Goal: Complete application form

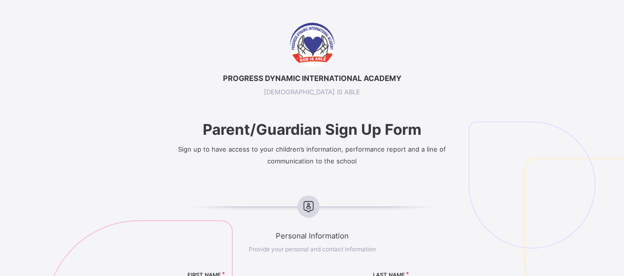
select select "**"
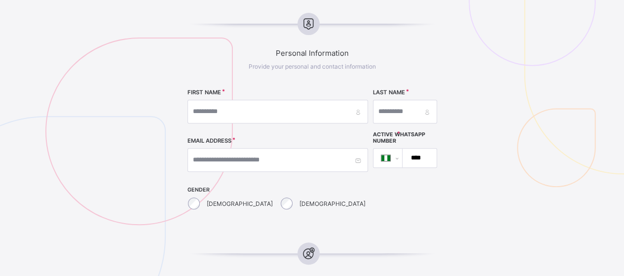
scroll to position [197, 0]
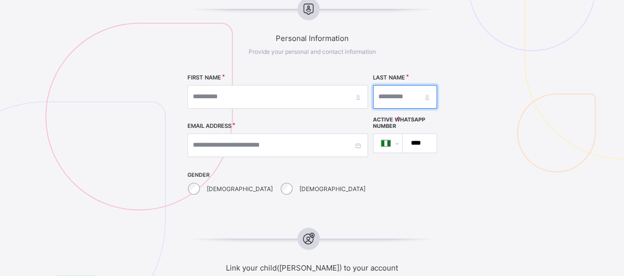
click at [405, 100] on input "text" at bounding box center [405, 97] width 64 height 24
type input "*********"
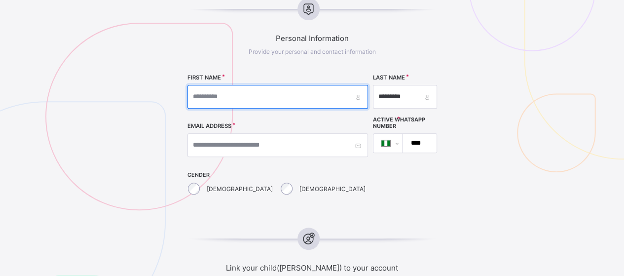
click at [254, 100] on input "text" at bounding box center [277, 97] width 180 height 24
type input "*****"
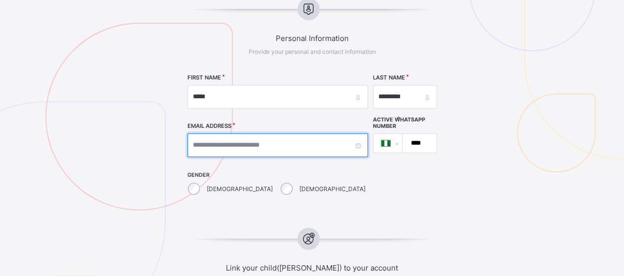
click at [243, 148] on input "text" at bounding box center [277, 145] width 180 height 24
type input "**********"
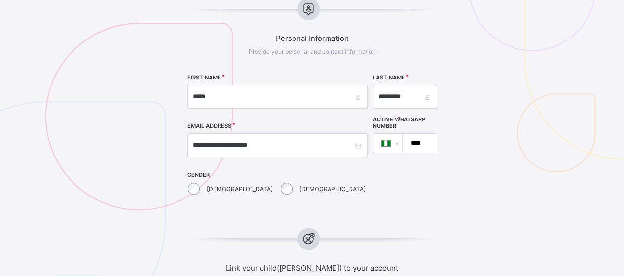
click at [404, 143] on input "****" at bounding box center [417, 143] width 26 height 19
type input "**********"
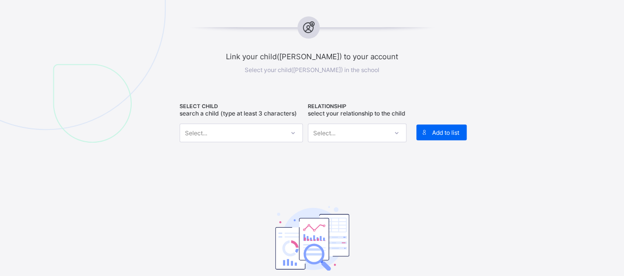
scroll to position [414, 0]
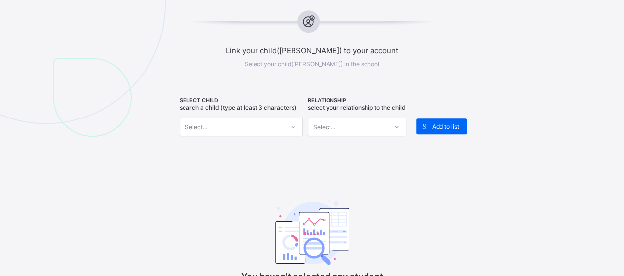
click at [295, 124] on icon at bounding box center [293, 127] width 6 height 10
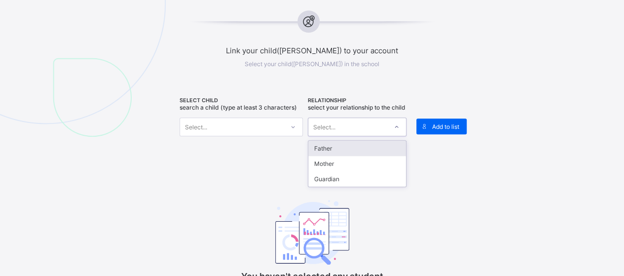
click at [397, 132] on icon at bounding box center [397, 127] width 6 height 10
click at [378, 149] on div "Father" at bounding box center [357, 148] width 98 height 15
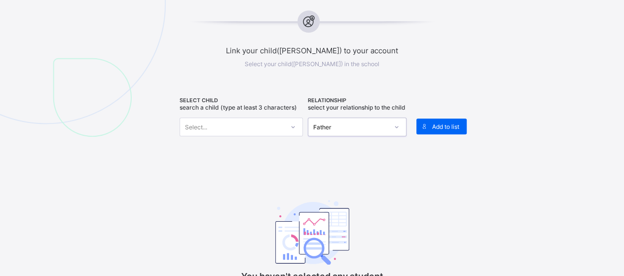
click at [294, 123] on icon at bounding box center [293, 127] width 6 height 10
click at [239, 126] on div "Select..." at bounding box center [232, 127] width 104 height 14
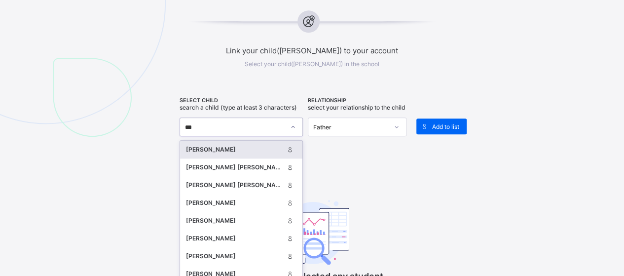
type input "****"
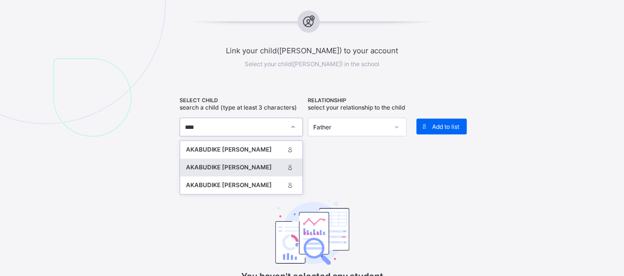
click at [241, 165] on div "AKABUDIKE [PERSON_NAME]" at bounding box center [235, 167] width 98 height 10
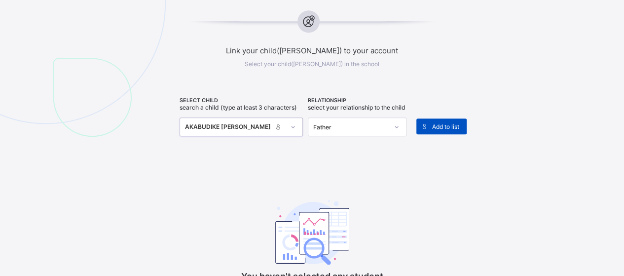
click at [447, 127] on span "Add to list" at bounding box center [445, 126] width 27 height 7
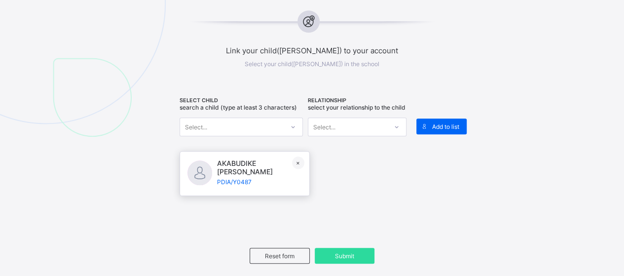
click at [296, 126] on icon at bounding box center [293, 127] width 6 height 10
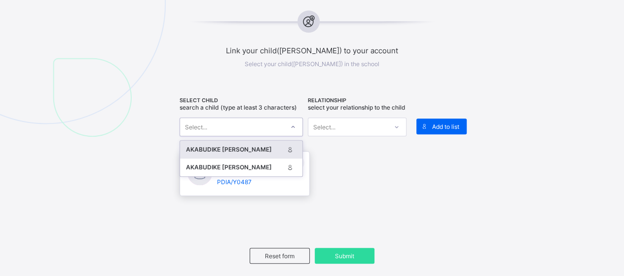
click at [261, 146] on div "AKABUDIKE [PERSON_NAME]" at bounding box center [235, 149] width 98 height 10
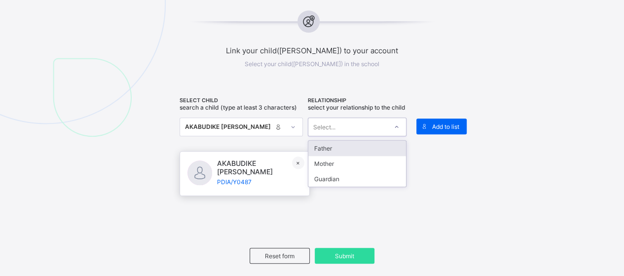
click at [398, 130] on icon at bounding box center [397, 127] width 6 height 10
click at [366, 151] on div "Father" at bounding box center [357, 148] width 98 height 15
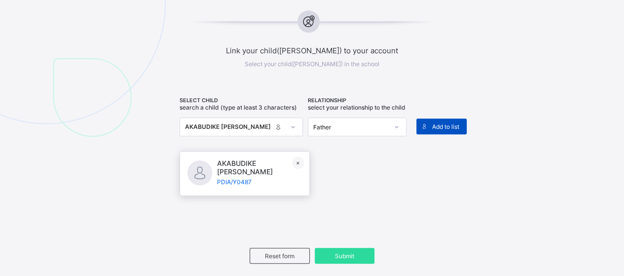
click at [445, 125] on span "Add to list" at bounding box center [445, 126] width 27 height 7
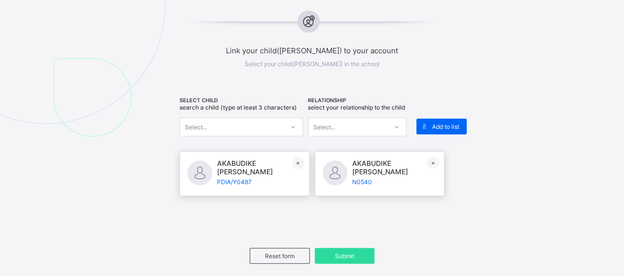
click at [297, 128] on div at bounding box center [293, 127] width 17 height 16
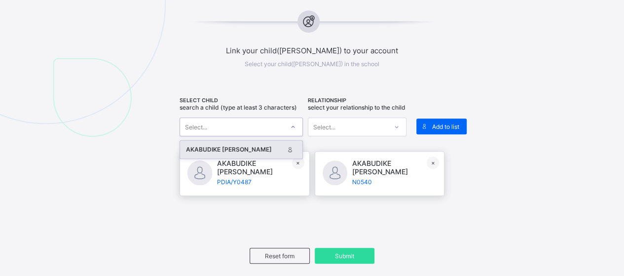
click at [257, 149] on div "AKABUDIKE [PERSON_NAME]" at bounding box center [235, 149] width 98 height 10
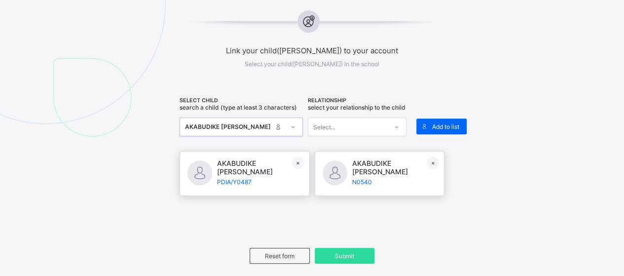
click at [399, 132] on icon at bounding box center [397, 127] width 6 height 10
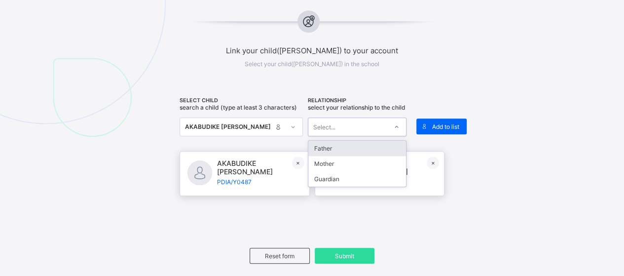
click at [377, 149] on div "Father" at bounding box center [357, 148] width 98 height 15
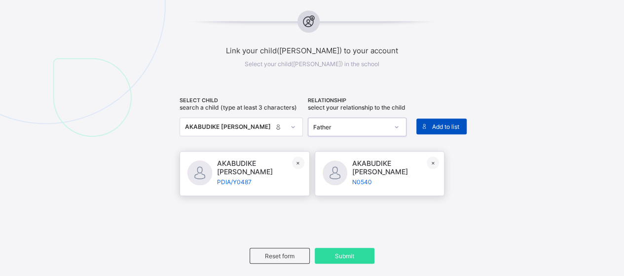
click at [445, 123] on span "Add to list" at bounding box center [445, 126] width 27 height 7
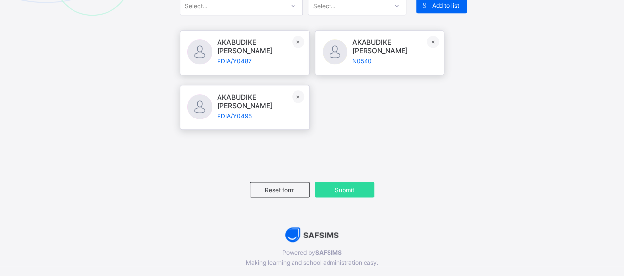
scroll to position [552, 0]
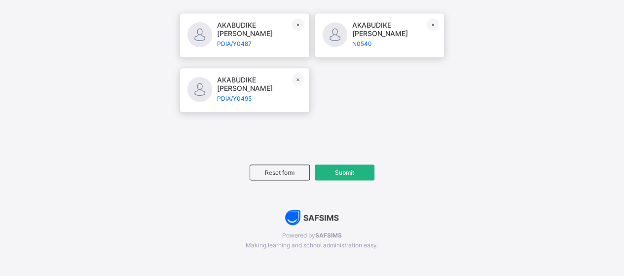
click at [353, 169] on span "Submit" at bounding box center [344, 172] width 45 height 7
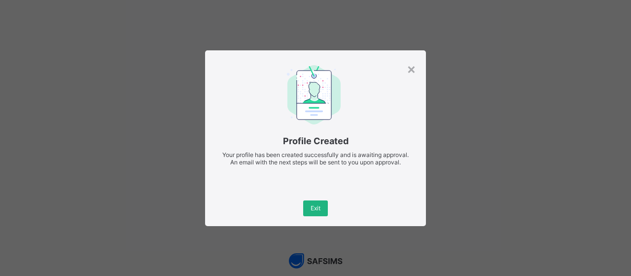
click at [321, 215] on div "Exit" at bounding box center [315, 208] width 25 height 16
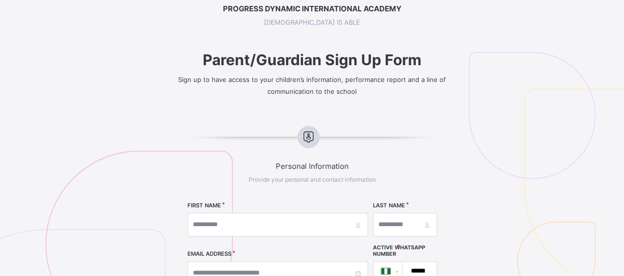
scroll to position [311, 0]
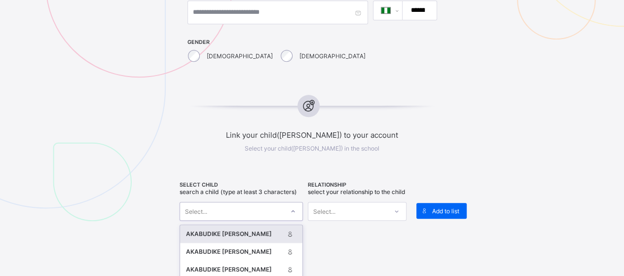
click at [298, 220] on div "option [object Object], selected. option [object Object] focused, 1 of 3. 3 res…" at bounding box center [241, 211] width 123 height 19
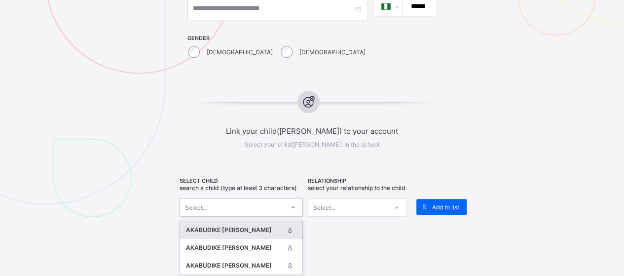
click at [266, 227] on div "AKABUDIKE [PERSON_NAME]" at bounding box center [235, 230] width 98 height 10
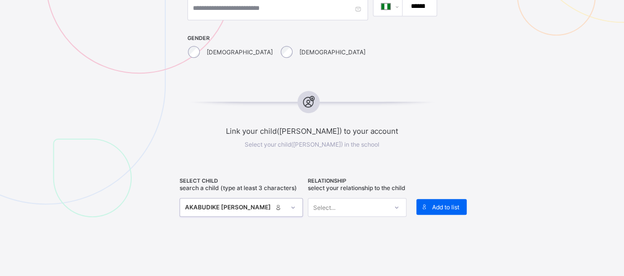
click at [330, 213] on div "Select..." at bounding box center [324, 207] width 22 height 19
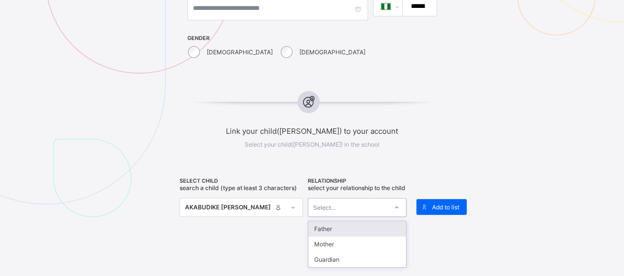
click at [337, 232] on div "Father" at bounding box center [357, 228] width 98 height 15
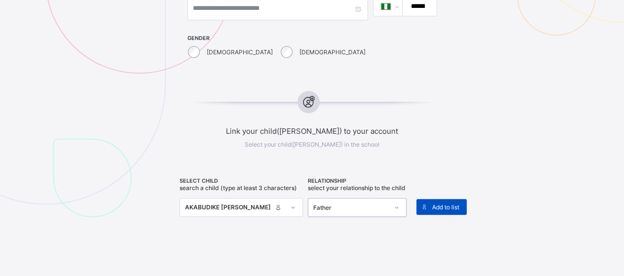
click at [437, 204] on span "Add to list" at bounding box center [445, 206] width 27 height 7
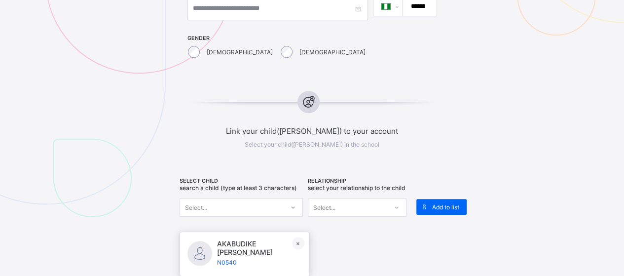
click at [294, 202] on icon at bounding box center [293, 207] width 6 height 10
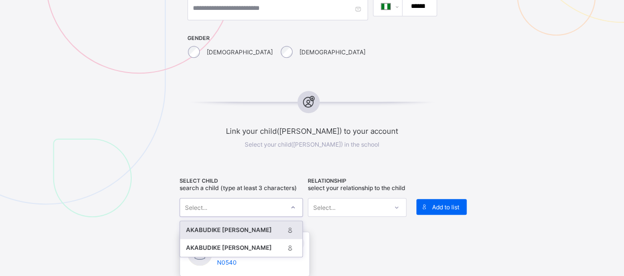
click at [268, 225] on div "AKABUDIKE [PERSON_NAME]" at bounding box center [235, 230] width 98 height 10
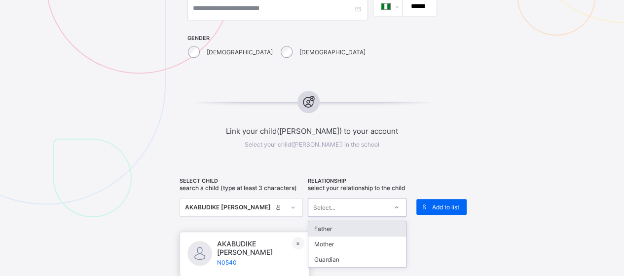
click at [401, 213] on div at bounding box center [396, 207] width 17 height 16
click at [364, 232] on div "Father" at bounding box center [357, 228] width 98 height 15
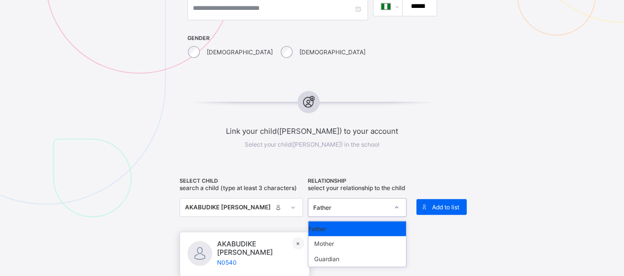
click at [347, 214] on div "Father" at bounding box center [347, 207] width 79 height 14
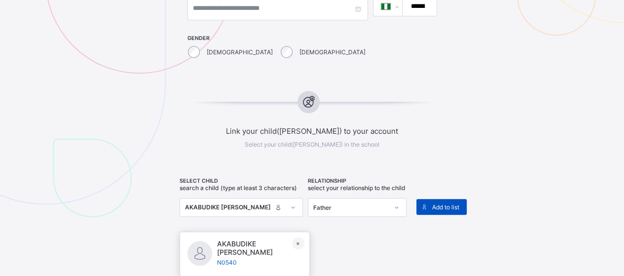
click at [441, 200] on div "Add to list" at bounding box center [441, 207] width 50 height 16
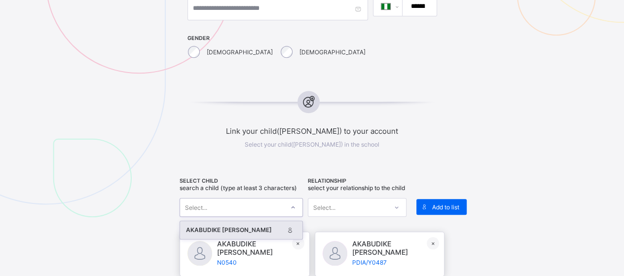
click at [296, 206] on icon at bounding box center [293, 207] width 6 height 10
click at [266, 225] on div "AKABUDIKE [PERSON_NAME]" at bounding box center [235, 230] width 98 height 10
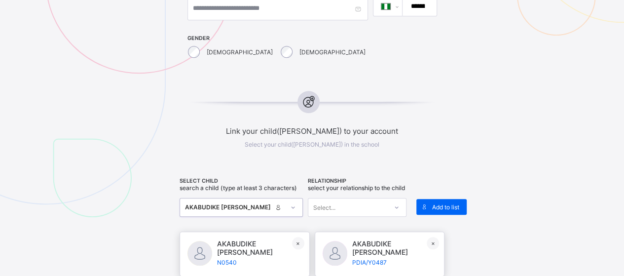
click at [397, 210] on icon at bounding box center [397, 207] width 6 height 10
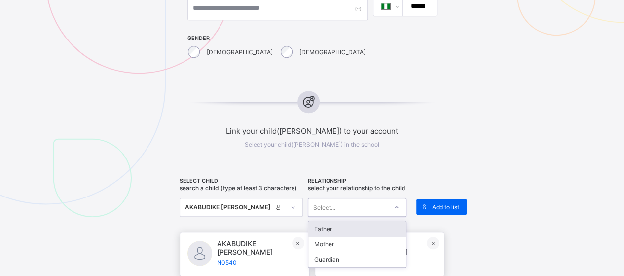
click at [380, 231] on div "Father" at bounding box center [357, 228] width 98 height 15
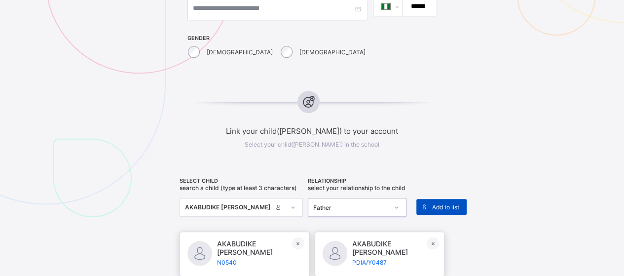
click at [452, 206] on span "Add to list" at bounding box center [445, 206] width 27 height 7
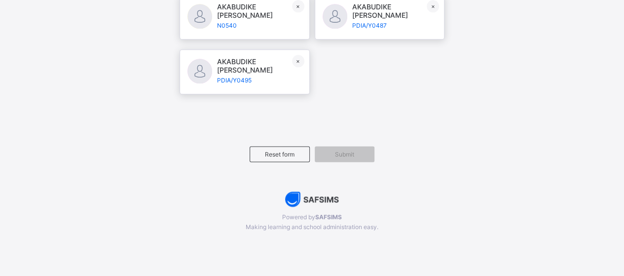
click at [384, 24] on span "PDIA/Y0487" at bounding box center [394, 25] width 85 height 7
click at [265, 23] on span "N0540" at bounding box center [259, 25] width 85 height 7
click at [268, 76] on span "PDIA/Y0495" at bounding box center [259, 79] width 85 height 7
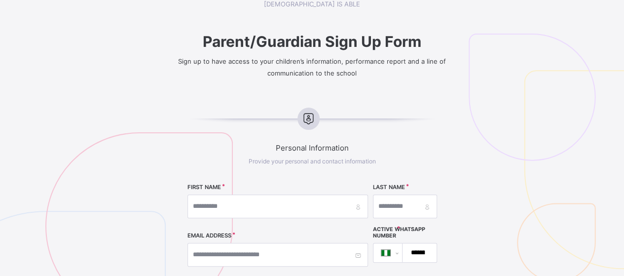
scroll to position [0, 0]
